Goal: Check status: Check status

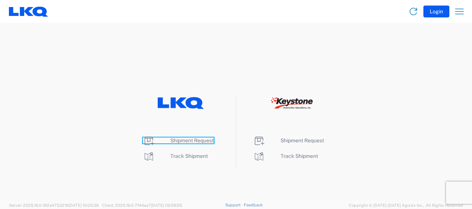
click at [200, 140] on span "Shipment Request" at bounding box center [191, 141] width 43 height 6
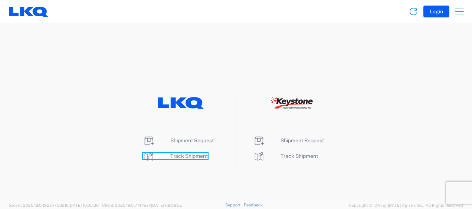
click at [189, 154] on span "Track Shipment" at bounding box center [188, 156] width 37 height 6
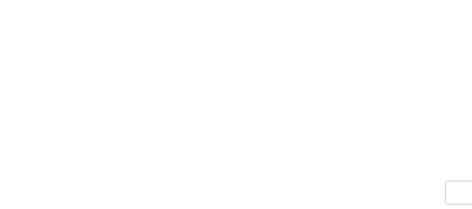
select select "FULL"
select select "LBS"
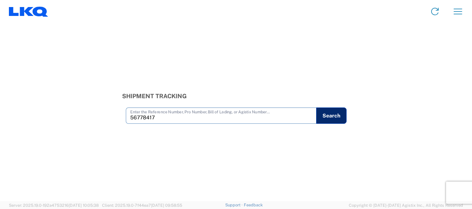
type input "56778417"
click at [332, 115] on button "Search" at bounding box center [331, 116] width 30 height 16
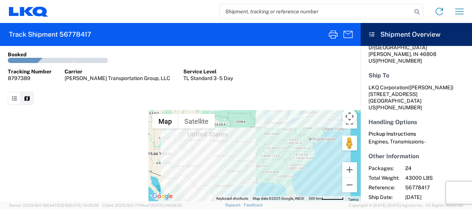
scroll to position [140, 0]
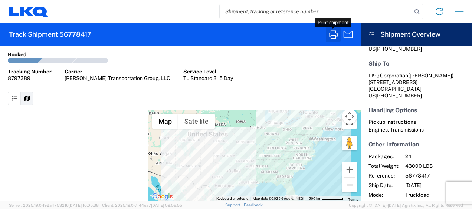
click at [337, 35] on icon "button" at bounding box center [333, 35] width 12 height 12
